Goal: Task Accomplishment & Management: Manage account settings

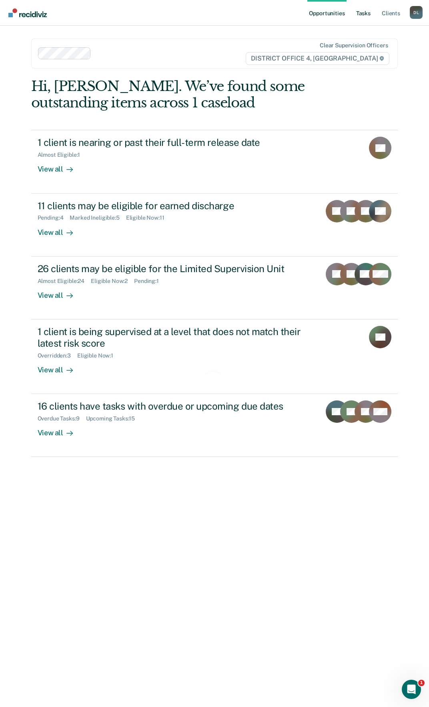
click at [365, 6] on link "Tasks" at bounding box center [364, 13] width 18 height 26
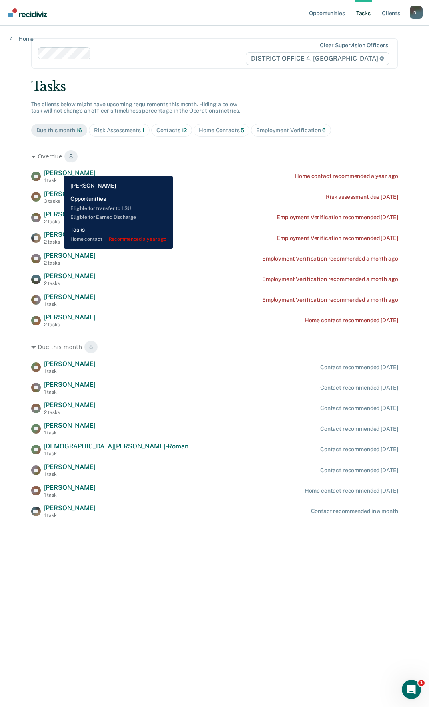
click at [58, 170] on span "[PERSON_NAME]" at bounding box center [70, 173] width 52 height 8
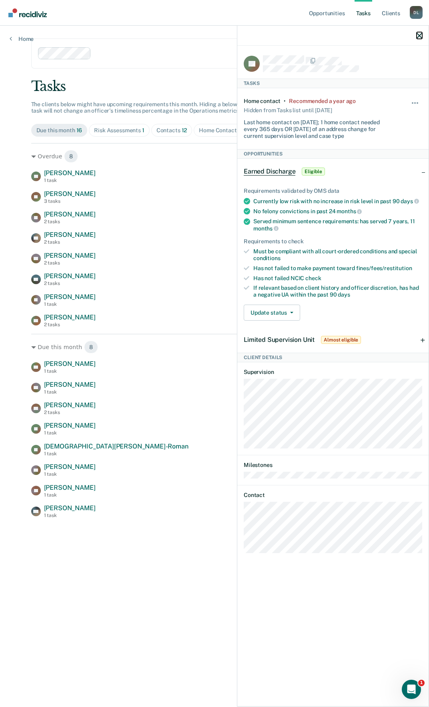
click at [421, 36] on icon "button" at bounding box center [420, 36] width 6 height 6
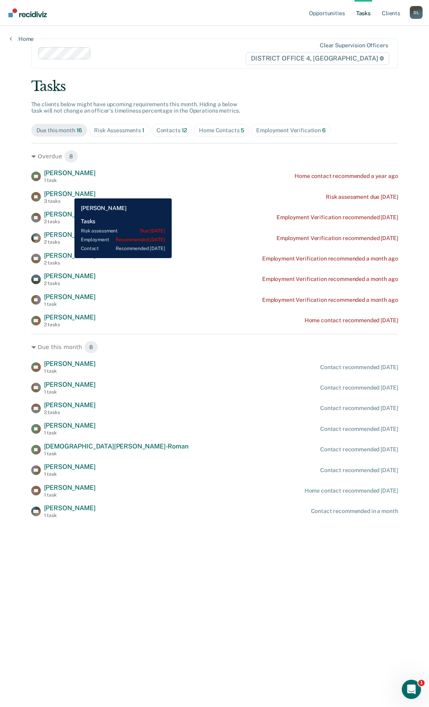
click at [68, 192] on span "[PERSON_NAME]" at bounding box center [70, 194] width 52 height 8
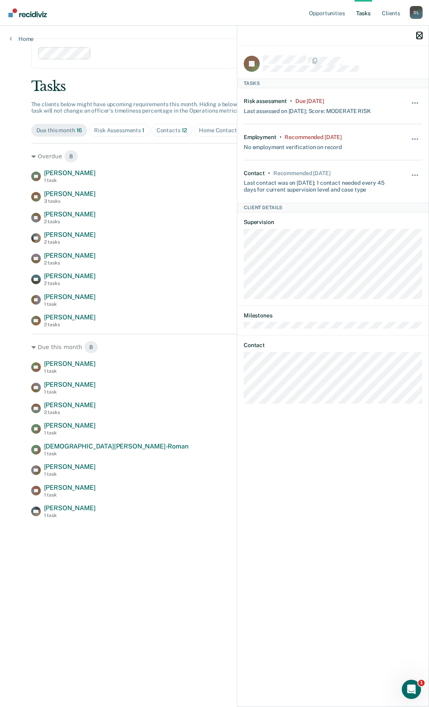
click at [419, 36] on icon "button" at bounding box center [420, 36] width 6 height 6
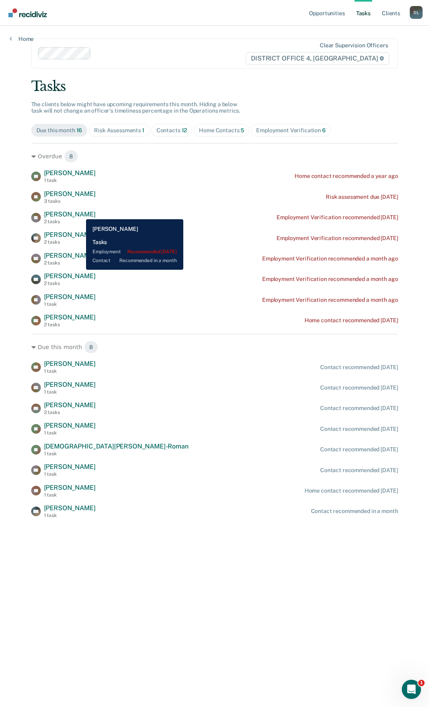
click at [80, 213] on span "[PERSON_NAME]" at bounding box center [70, 214] width 52 height 8
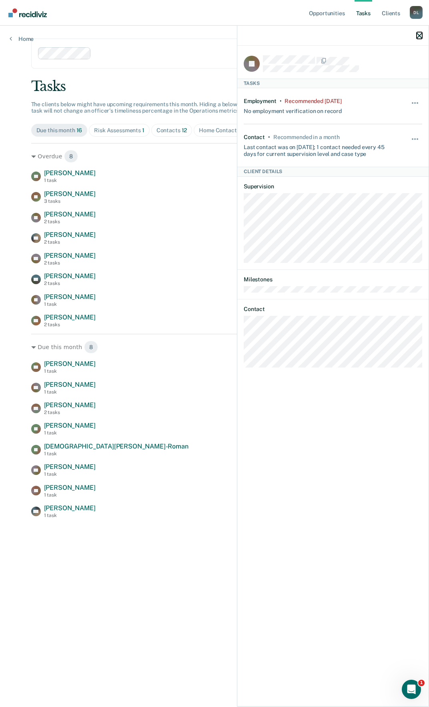
click at [419, 36] on icon "button" at bounding box center [420, 36] width 6 height 6
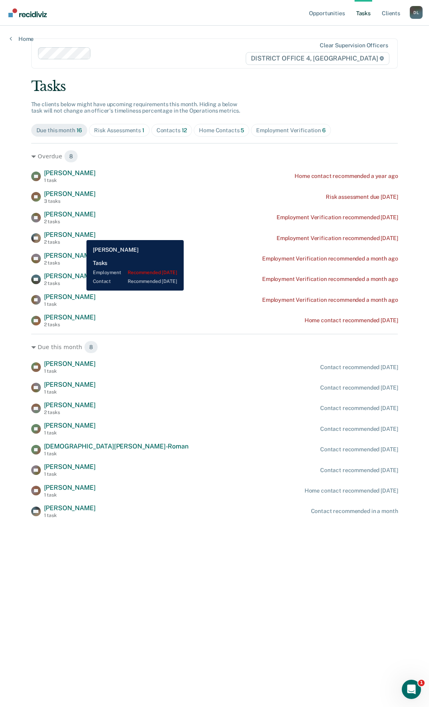
click at [80, 233] on span "[PERSON_NAME]" at bounding box center [70, 235] width 52 height 8
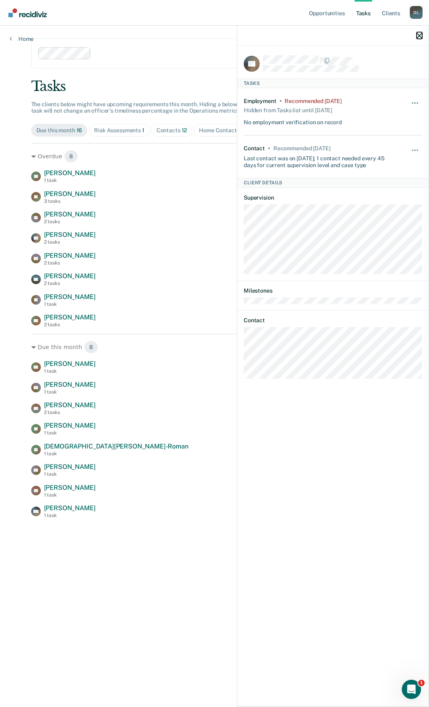
click at [420, 35] on icon "button" at bounding box center [420, 36] width 6 height 6
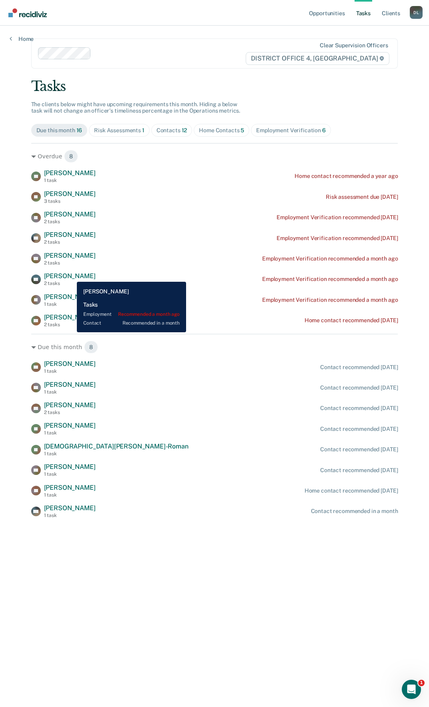
click at [71, 276] on span "[PERSON_NAME]" at bounding box center [70, 276] width 52 height 8
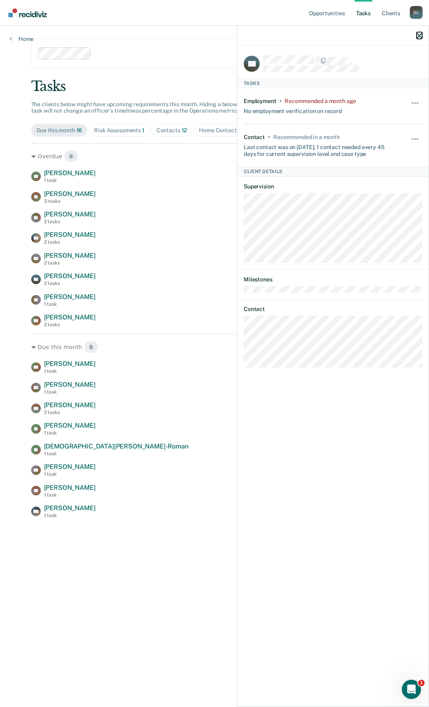
click at [420, 36] on icon "button" at bounding box center [420, 36] width 6 height 6
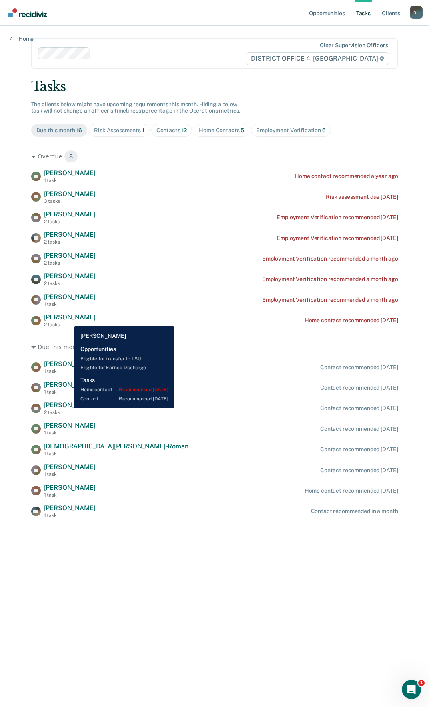
click at [68, 320] on span "[PERSON_NAME]" at bounding box center [70, 317] width 52 height 8
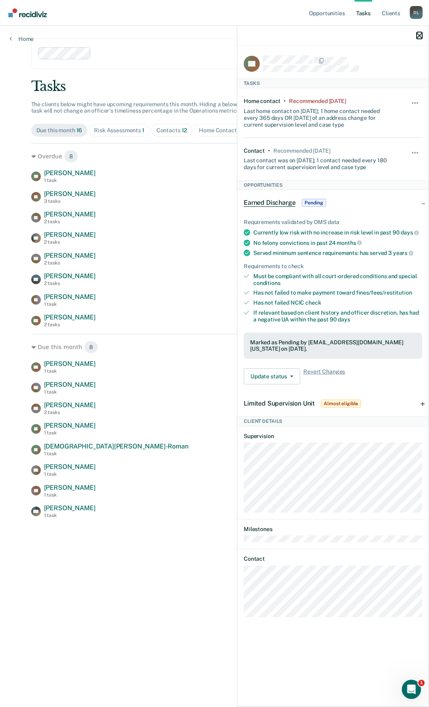
click at [421, 36] on icon "button" at bounding box center [420, 36] width 6 height 6
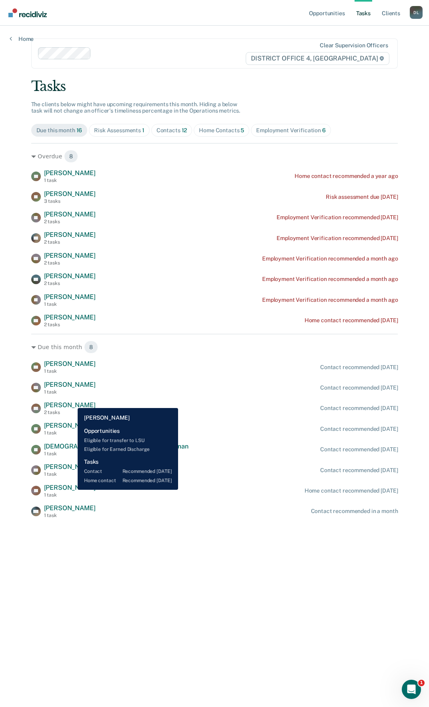
click at [71, 402] on span "[PERSON_NAME]" at bounding box center [70, 405] width 52 height 8
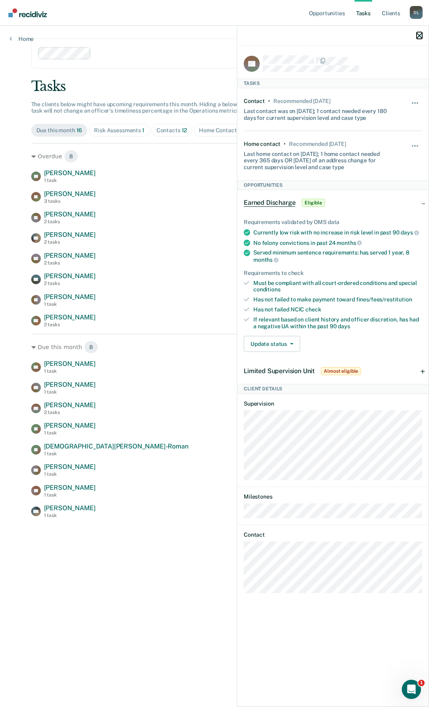
click at [419, 34] on icon "button" at bounding box center [420, 36] width 6 height 6
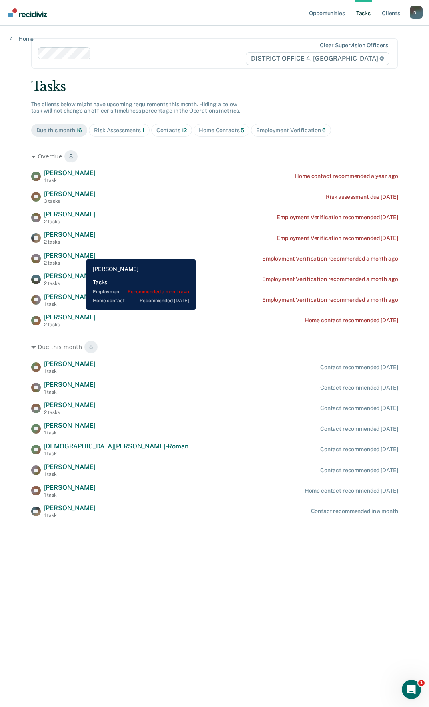
click at [81, 253] on span "[PERSON_NAME]" at bounding box center [70, 256] width 52 height 8
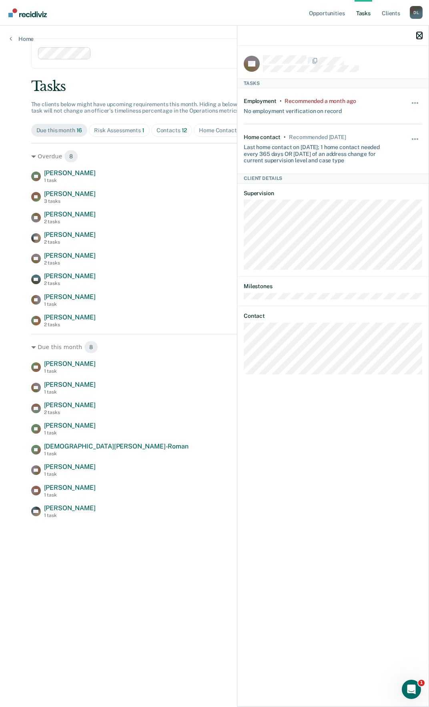
click at [420, 34] on icon "button" at bounding box center [420, 36] width 6 height 6
